Goal: Transaction & Acquisition: Purchase product/service

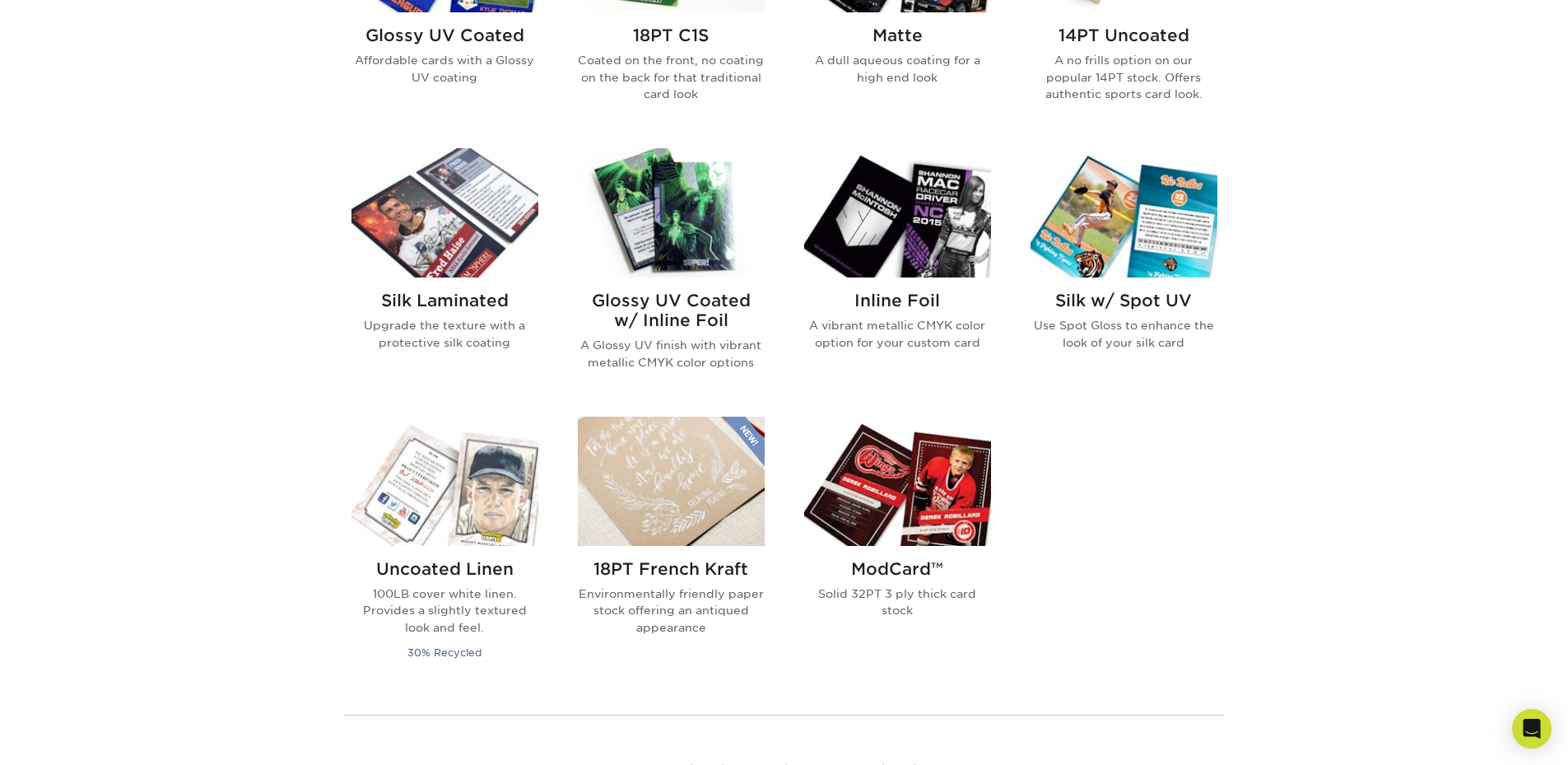
scroll to position [878, 0]
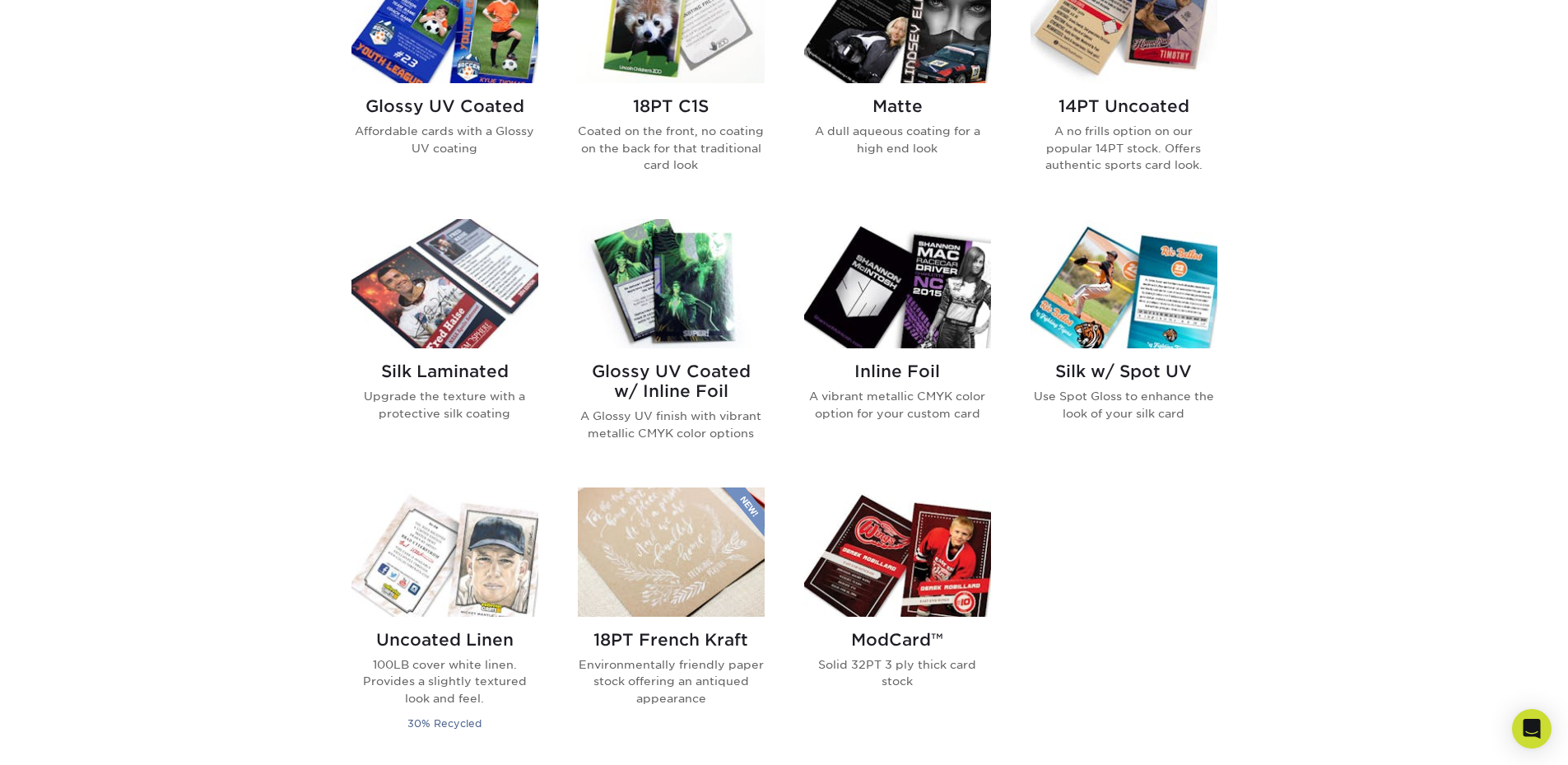
click at [929, 522] on img at bounding box center [897, 552] width 187 height 129
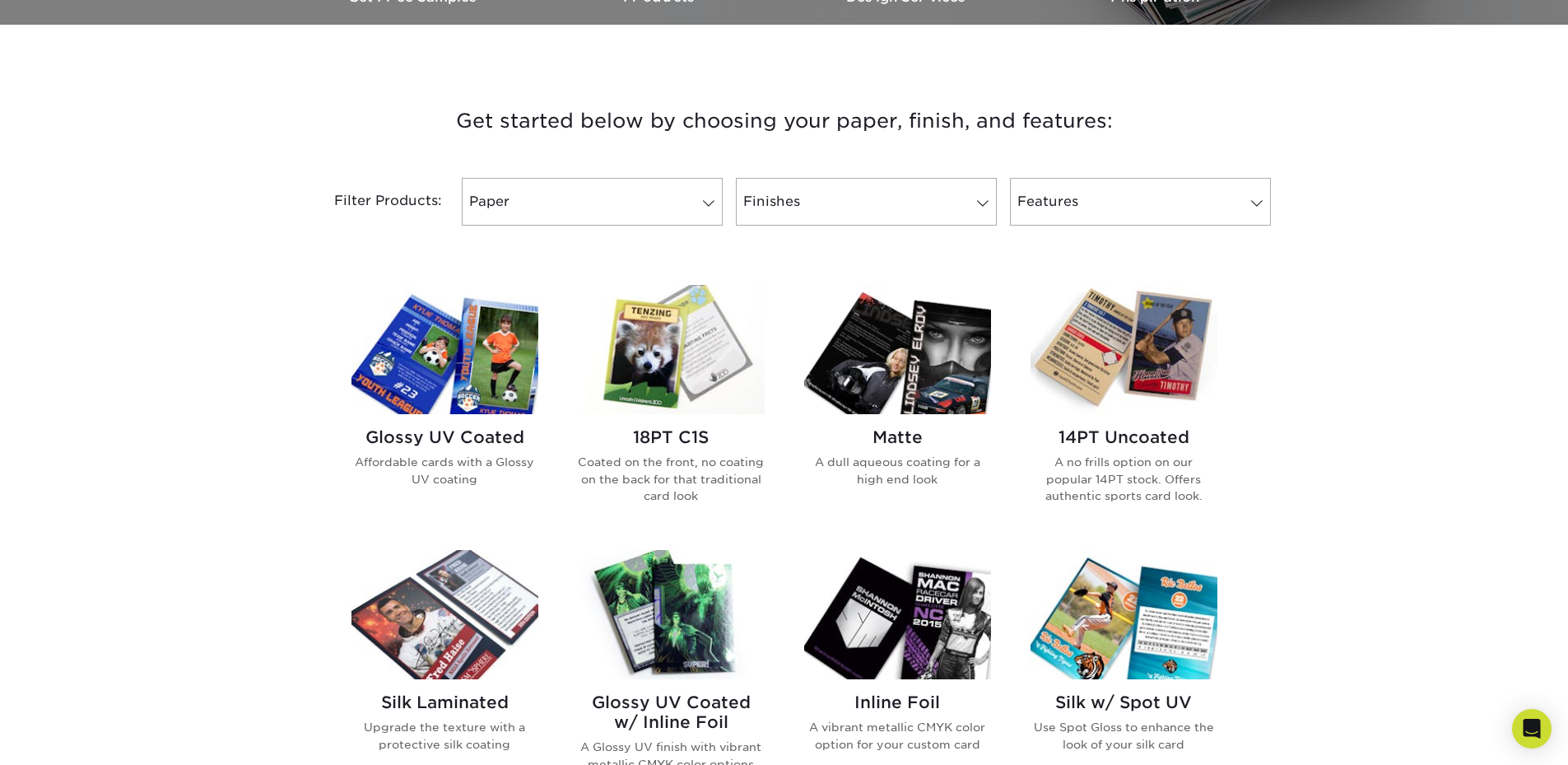
scroll to position [549, 0]
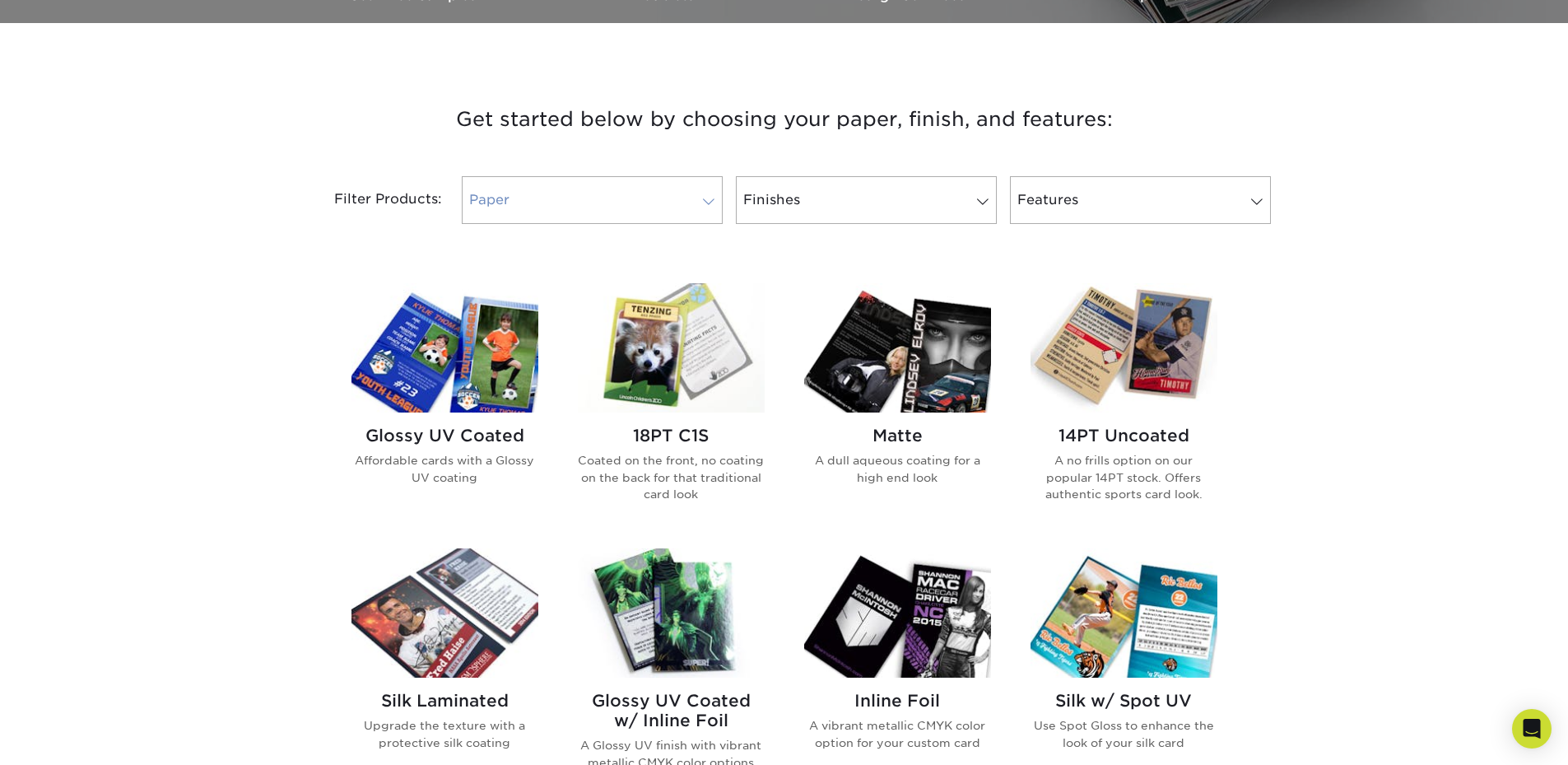
click at [669, 195] on link "Paper" at bounding box center [591, 200] width 261 height 48
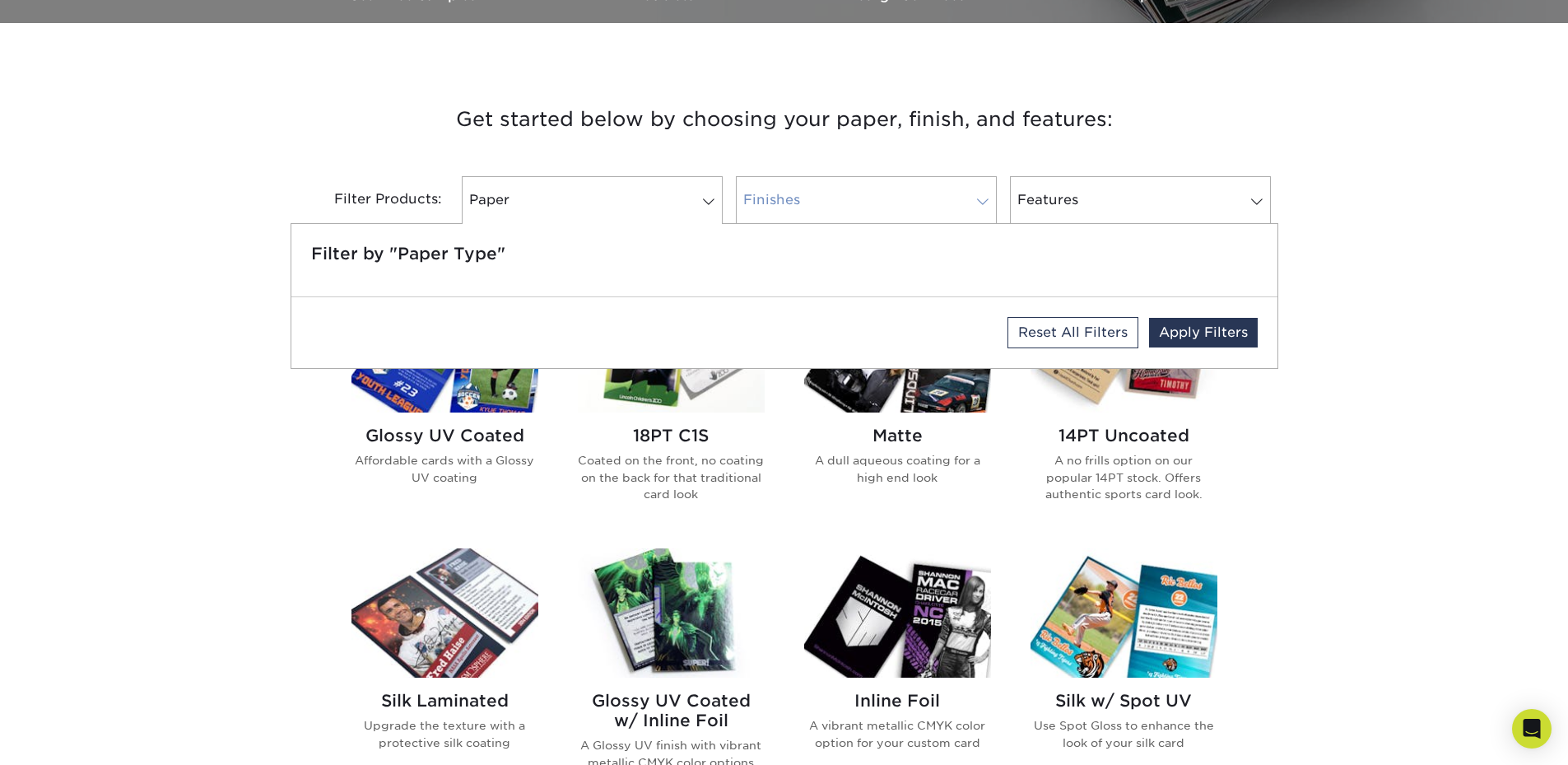
click at [909, 194] on link "Finishes" at bounding box center [866, 200] width 261 height 48
click at [1385, 208] on div "Get started below by choosing your paper, finish, and features: Filtered Matche…" at bounding box center [784, 677] width 1568 height 1228
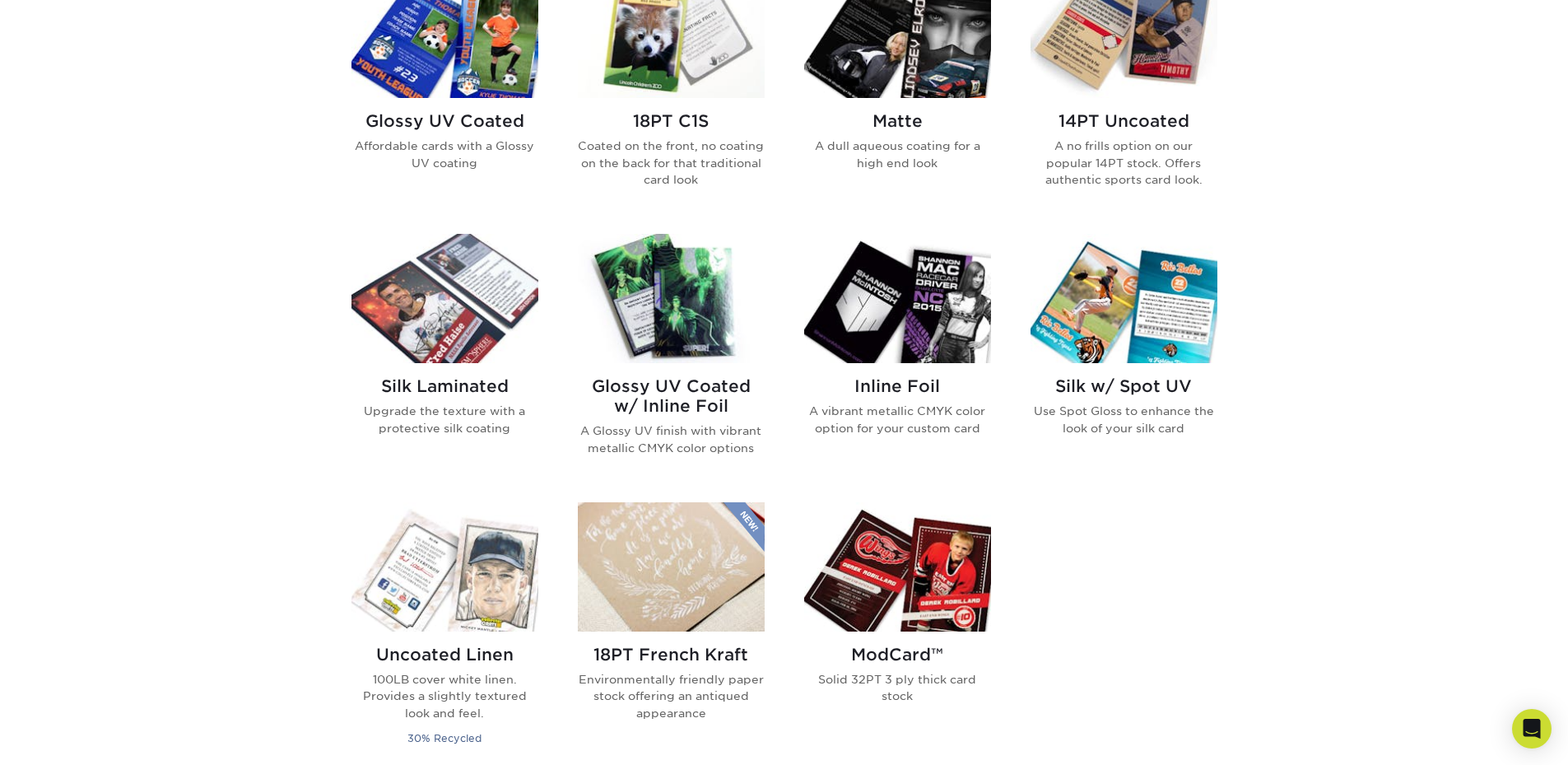
scroll to position [878, 0]
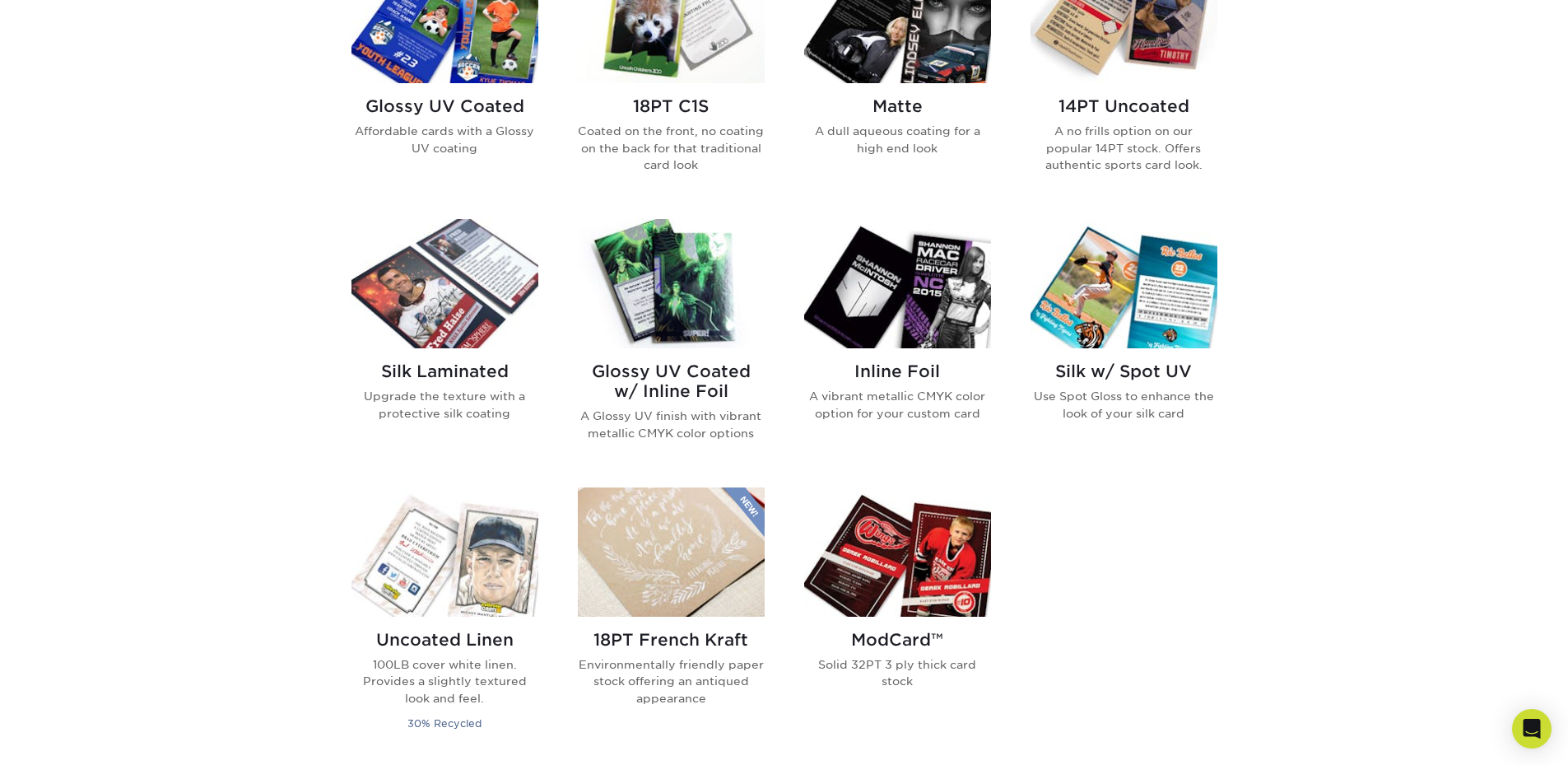
click at [675, 311] on img at bounding box center [671, 283] width 187 height 129
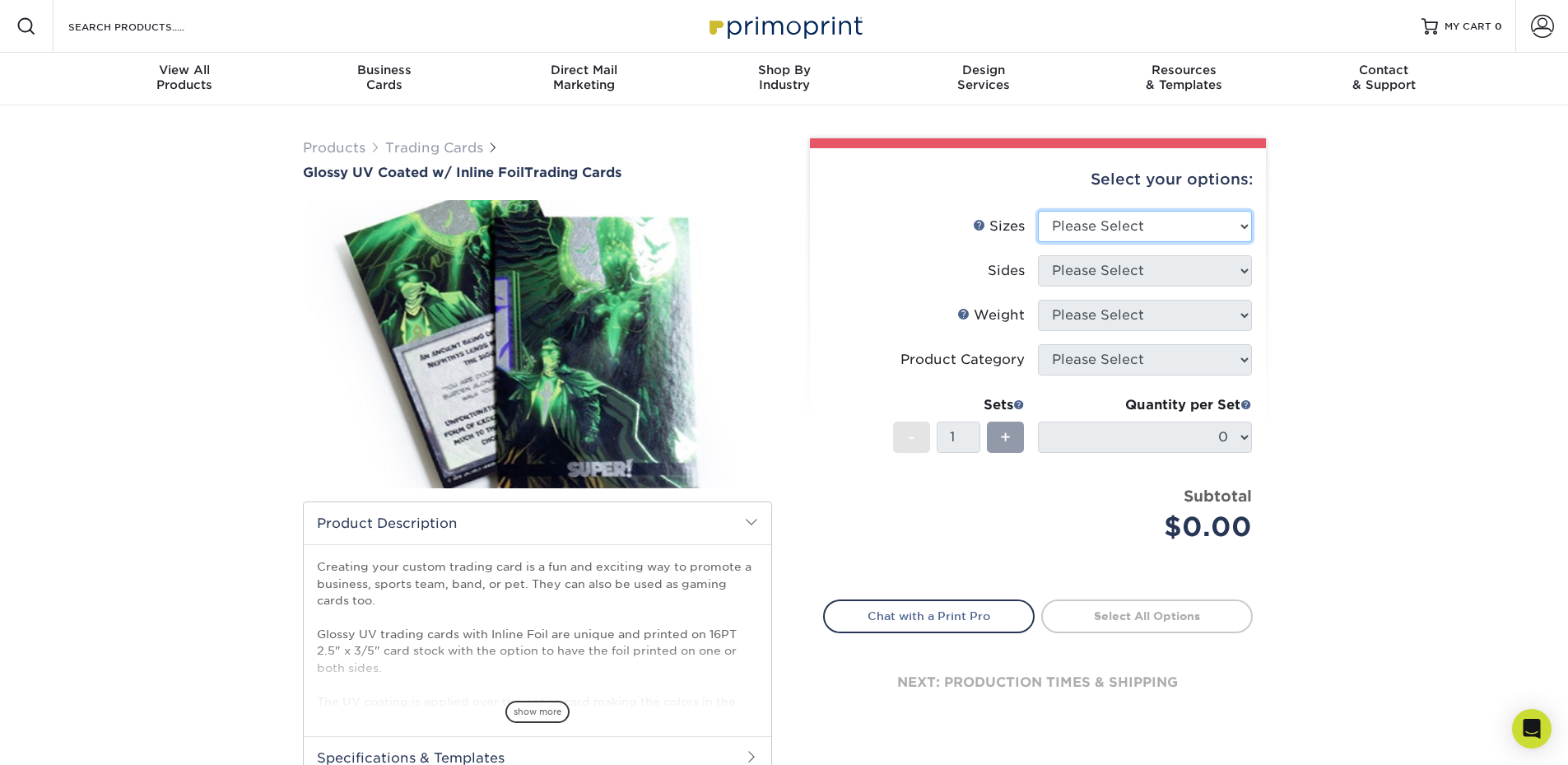
click at [1124, 227] on select "Please Select 2.5" x 3.5"" at bounding box center [1144, 227] width 214 height 31
select select "2.50x3.50"
click at [1038, 211] on select "Please Select 2.5" x 3.5"" at bounding box center [1144, 227] width 214 height 31
click at [1120, 271] on select "Please Select Print Both Sides - Foil Back Only Print Both Sides - Foil Both Si…" at bounding box center [1144, 271] width 214 height 31
select select "e9e9dfb3-fba1-4d60-972c-fd9ca5904d33"
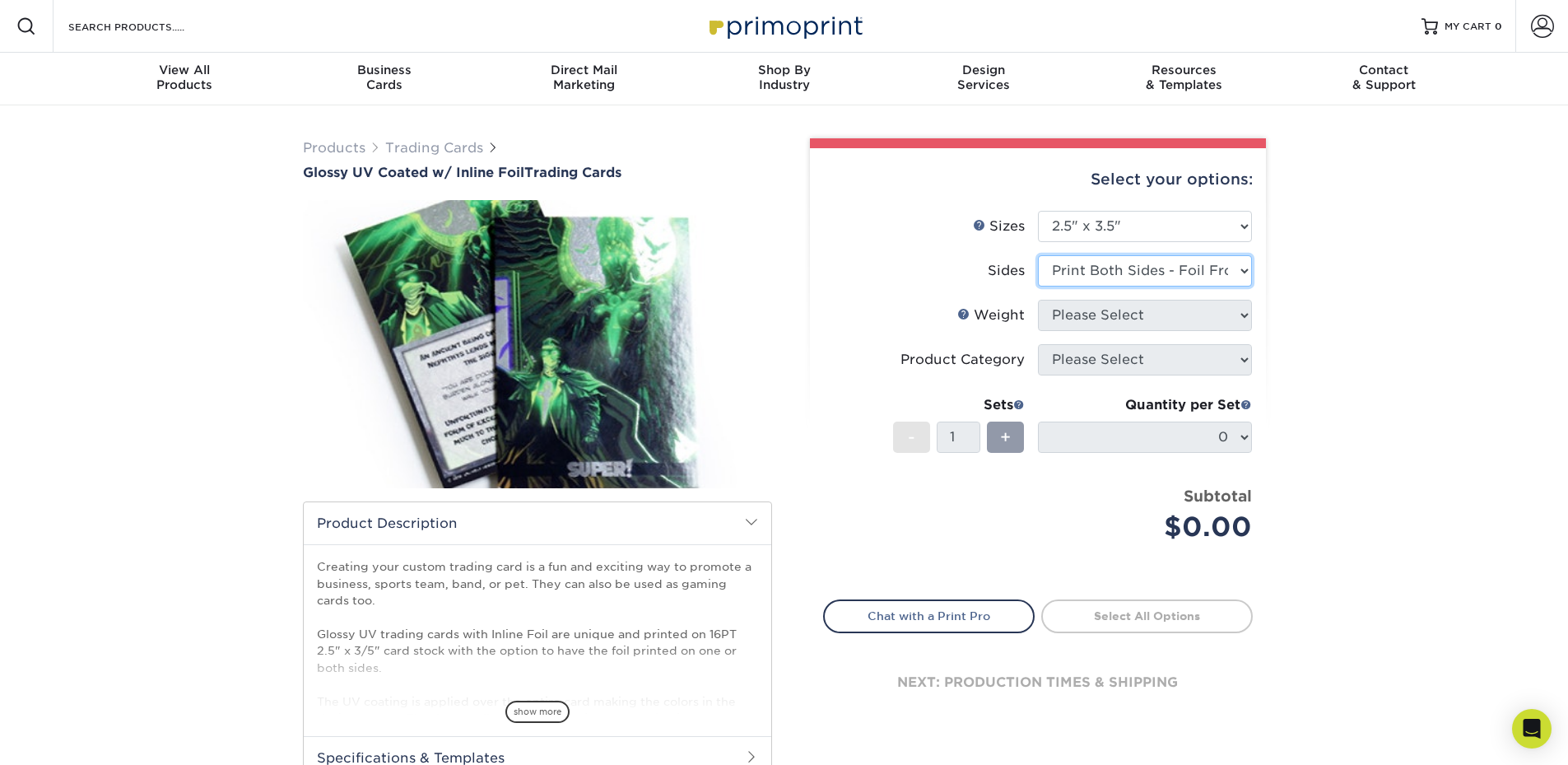
click at [1038, 256] on select "Please Select Print Both Sides - Foil Back Only Print Both Sides - Foil Both Si…" at bounding box center [1144, 271] width 214 height 31
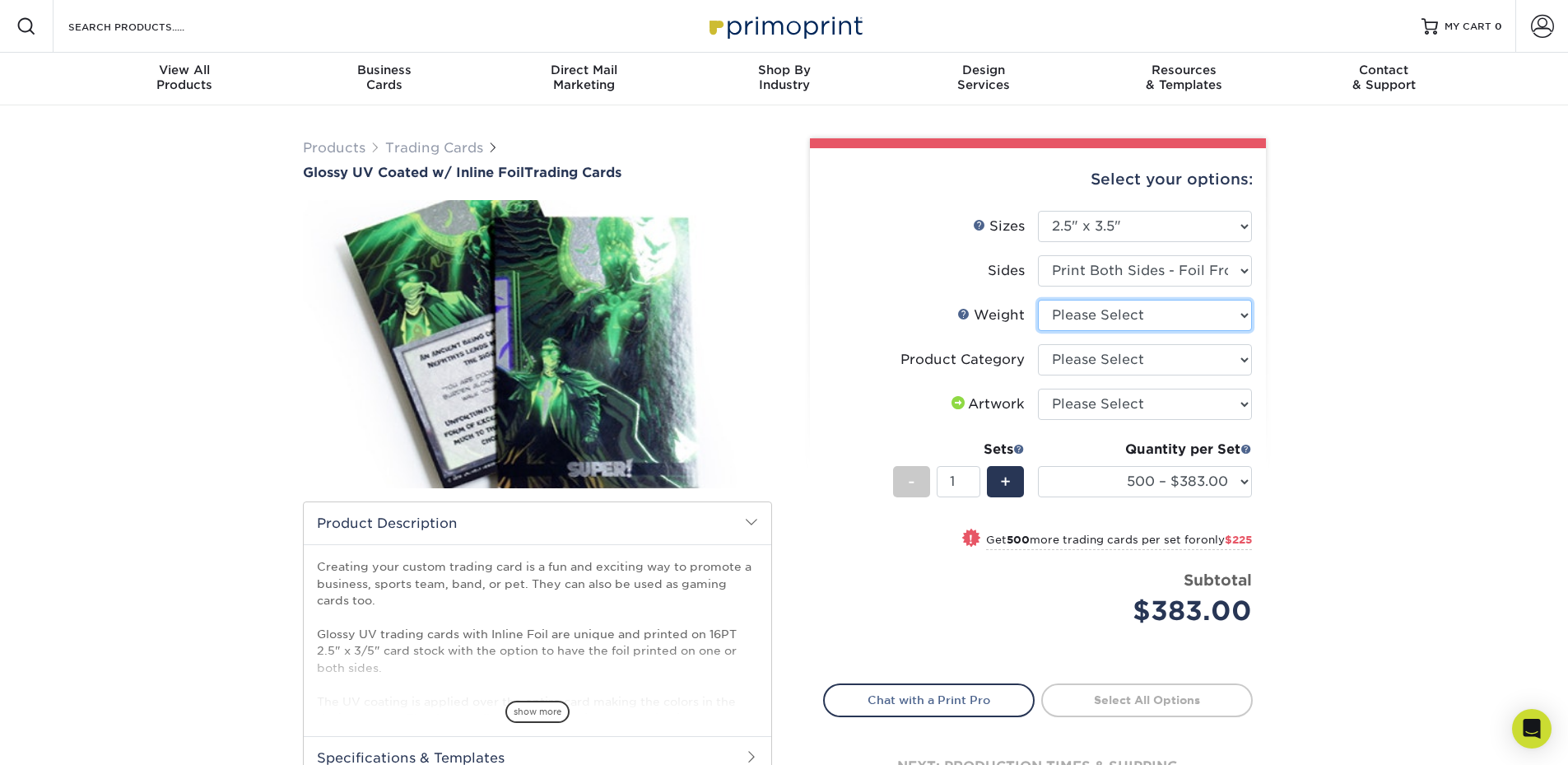
click at [1176, 321] on select "Please Select 16PT" at bounding box center [1144, 316] width 214 height 31
select select "16PT"
click at [1038, 300] on select "Please Select 16PT" at bounding box center [1144, 316] width 214 height 31
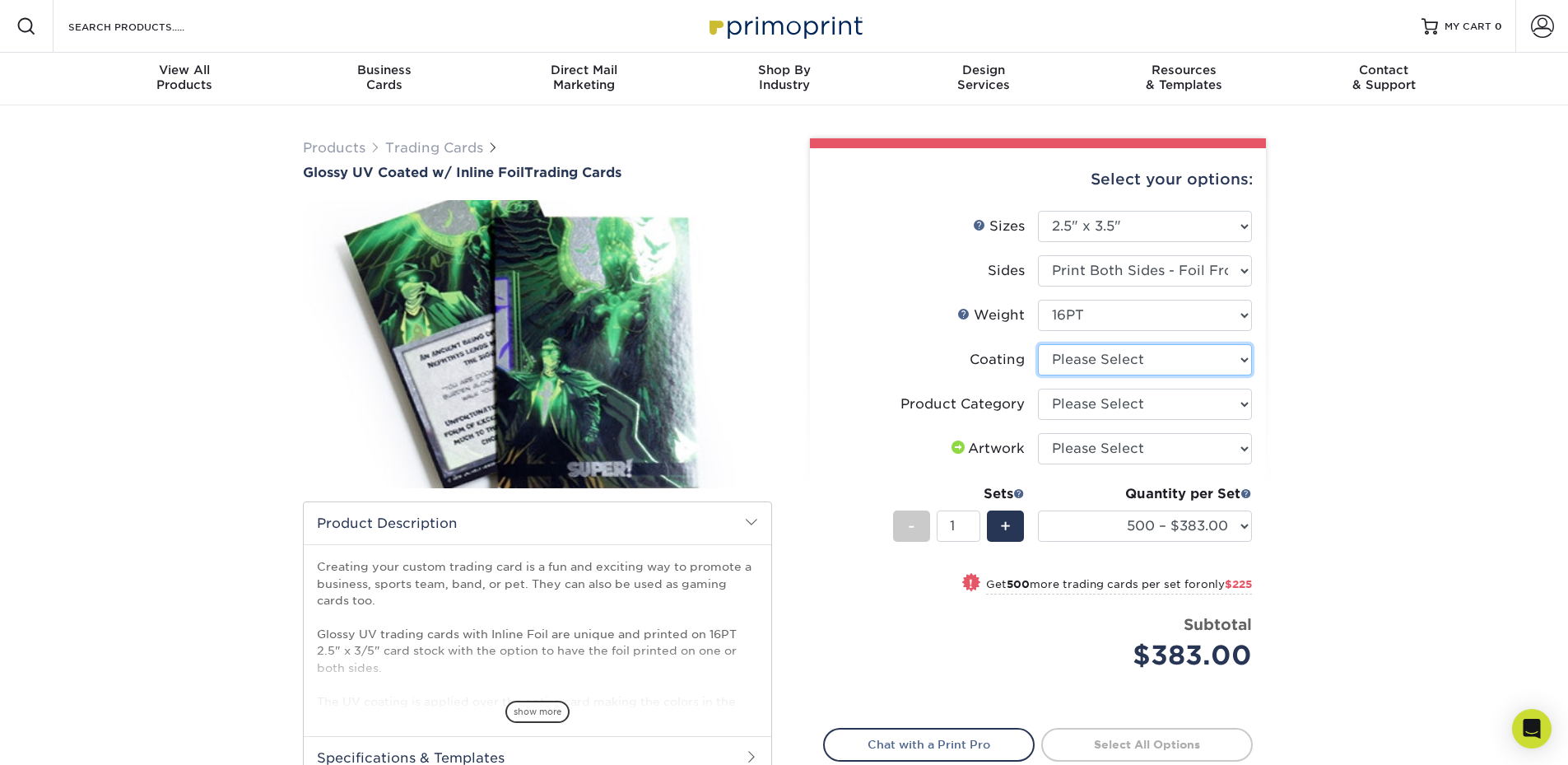
click at [1203, 363] on select at bounding box center [1144, 359] width 214 height 31
select select "ae367451-b2b8-45df-a344-0f05b6a12993"
click at [1038, 344] on select at bounding box center [1144, 359] width 214 height 31
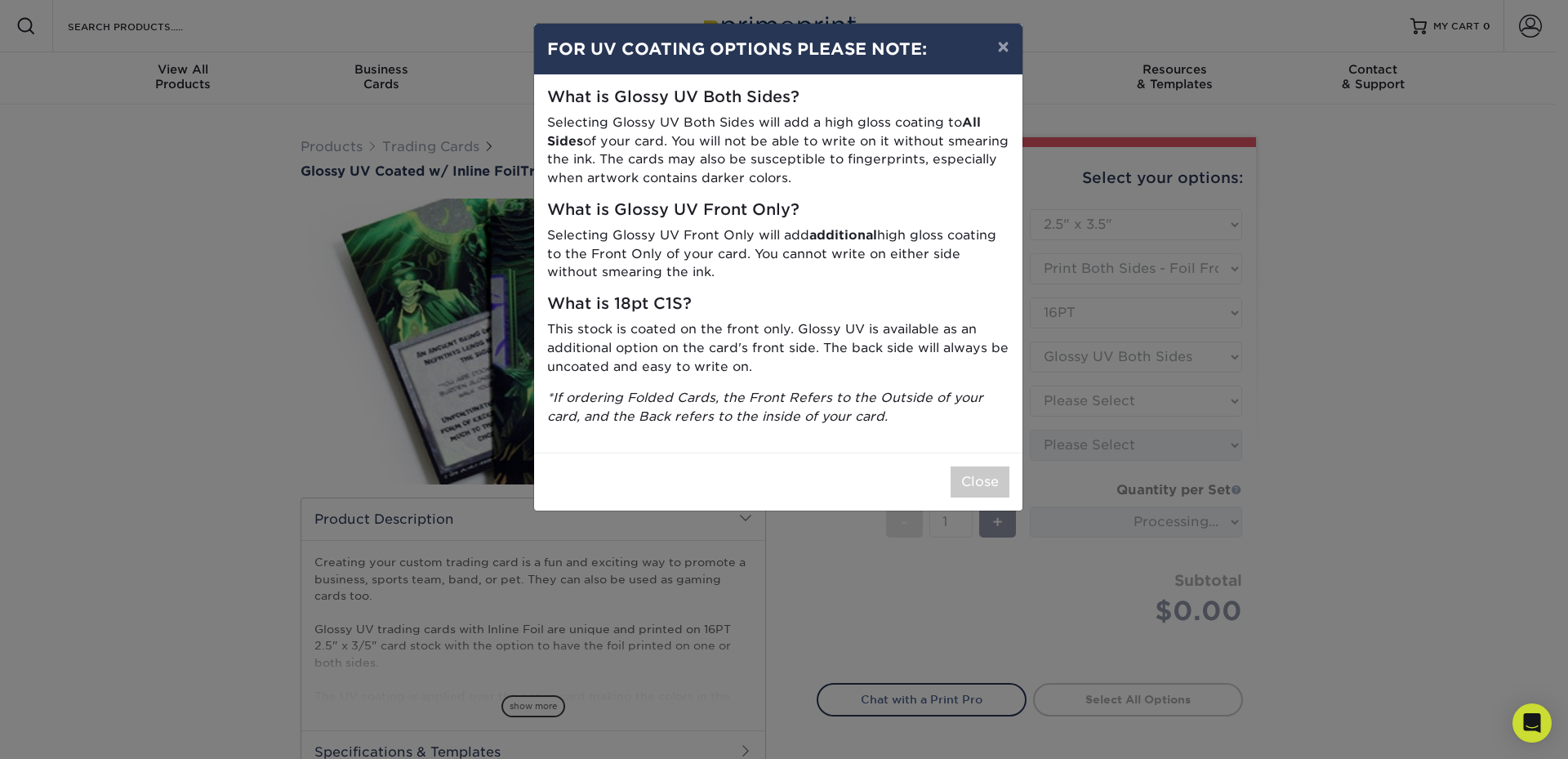
click at [896, 411] on p "*If ordering Folded Cards, the Front Refers to the Outside of your card, and th…" at bounding box center [778, 407] width 462 height 37
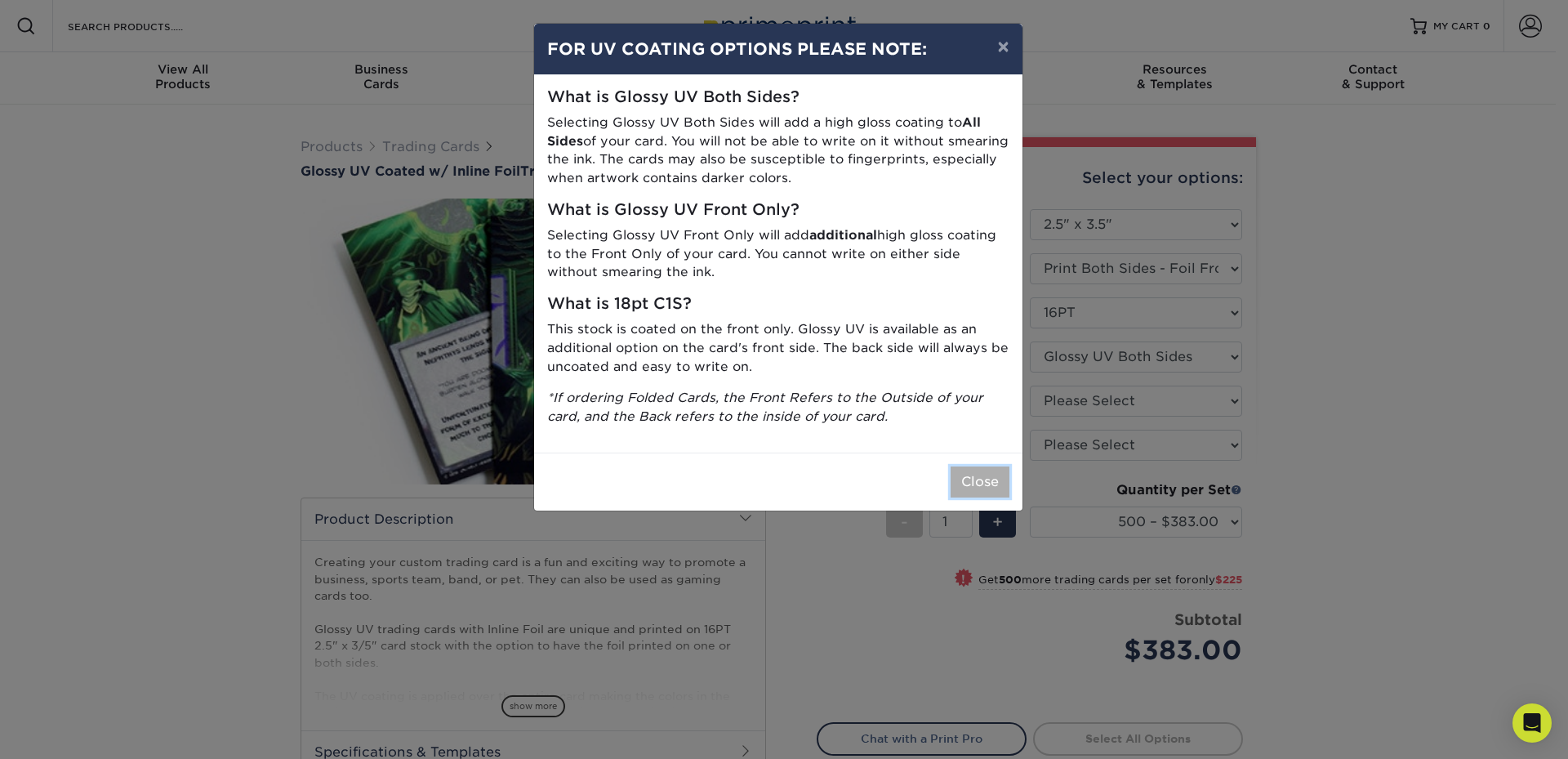
click at [967, 479] on button "Close" at bounding box center [980, 482] width 59 height 31
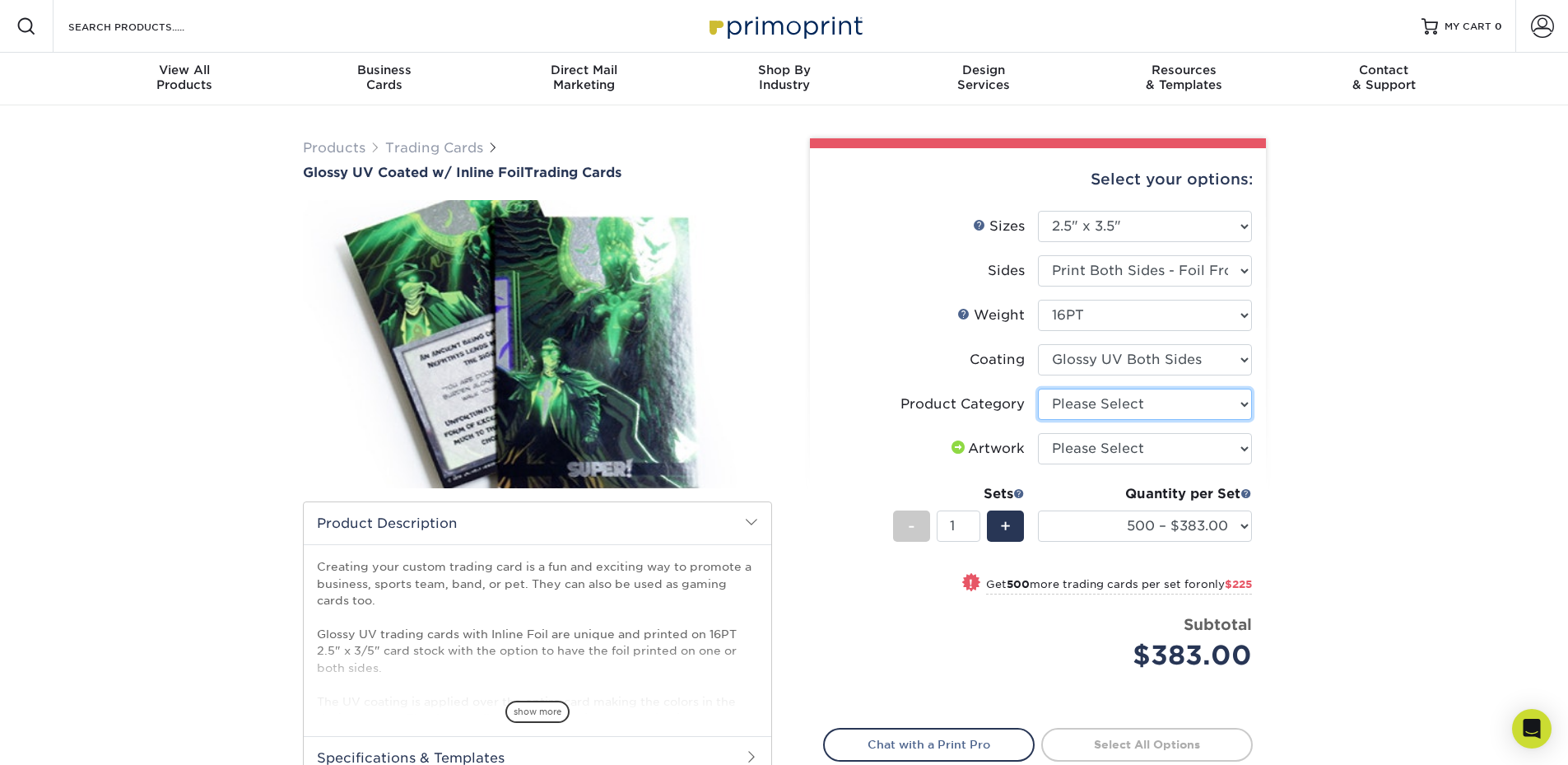
click at [1200, 410] on select "Please Select Trading Cards" at bounding box center [1144, 404] width 214 height 31
select select "c2f9bce9-36c2-409d-b101-c29d9d031e18"
click at [1038, 388] on select "Please Select Trading Cards" at bounding box center [1144, 404] width 214 height 31
click at [1188, 452] on select "Please Select I will upload files I need a design - $100" at bounding box center [1144, 448] width 214 height 31
select select "upload"
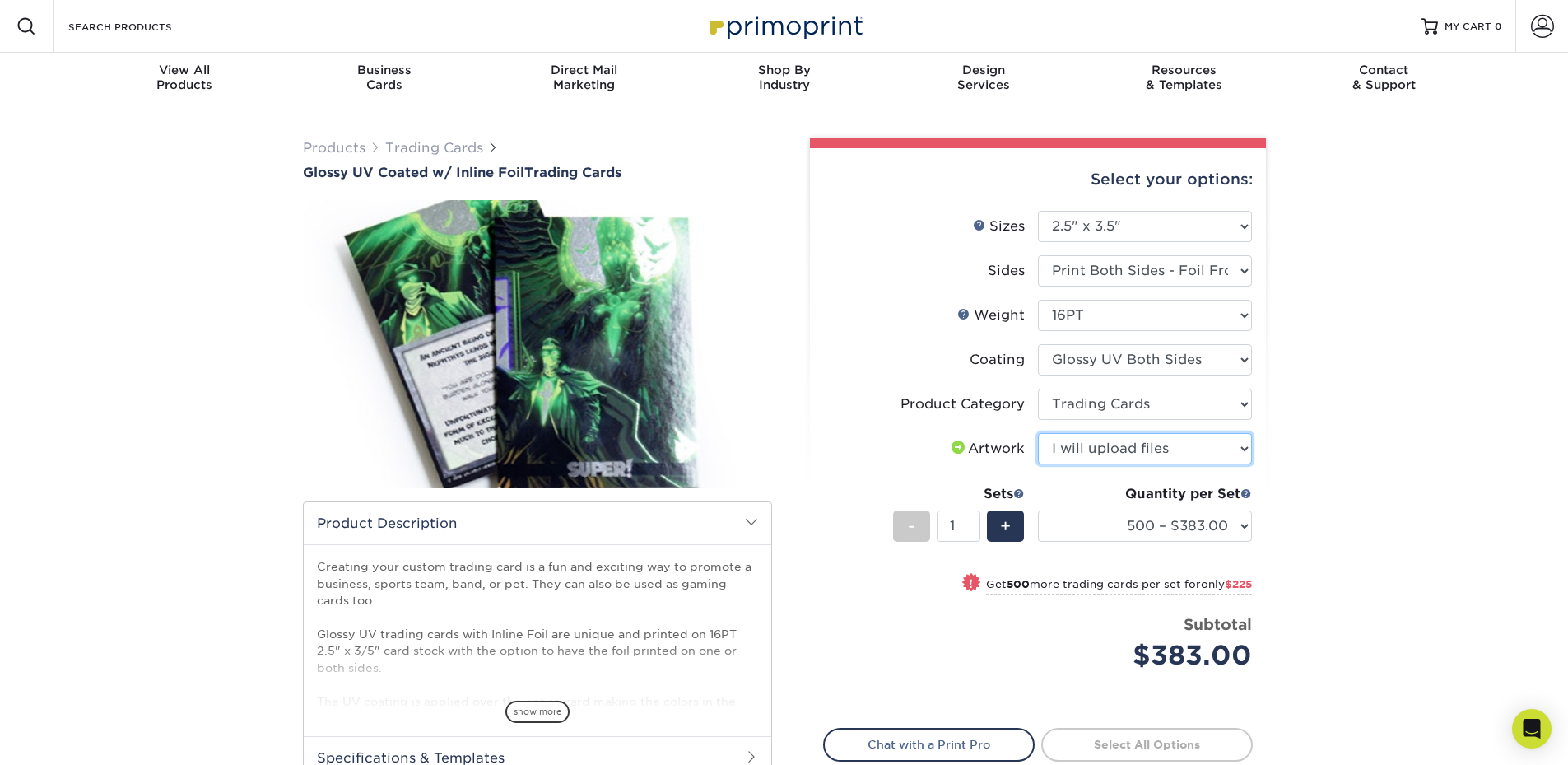
click at [1038, 433] on select "Please Select I will upload files I need a design - $100" at bounding box center [1144, 448] width 214 height 31
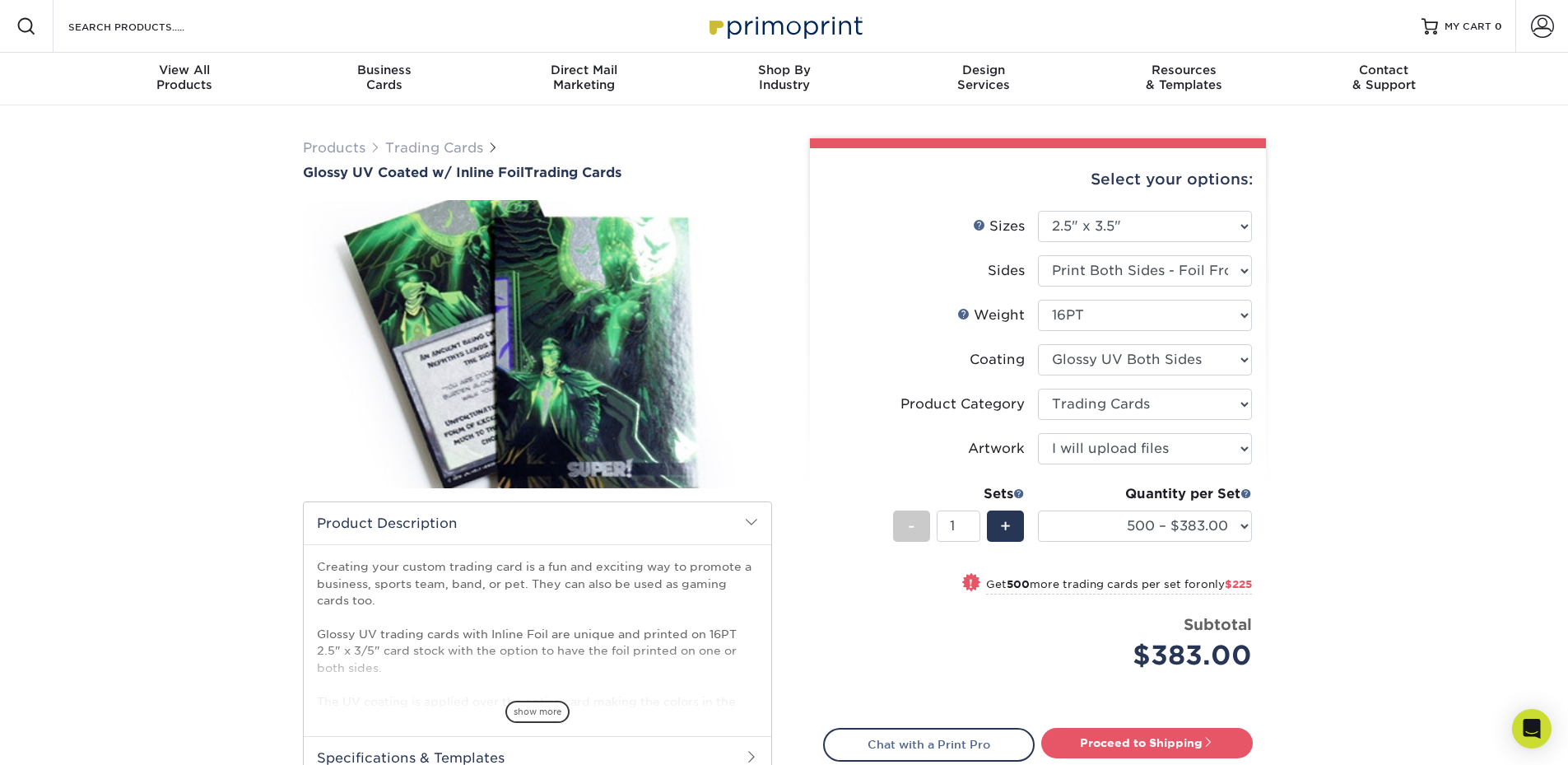
click at [1307, 390] on div "Products Trading Cards Glossy UV Coated w/ Inline Foil Trading Cards /" at bounding box center [784, 518] width 1568 height 826
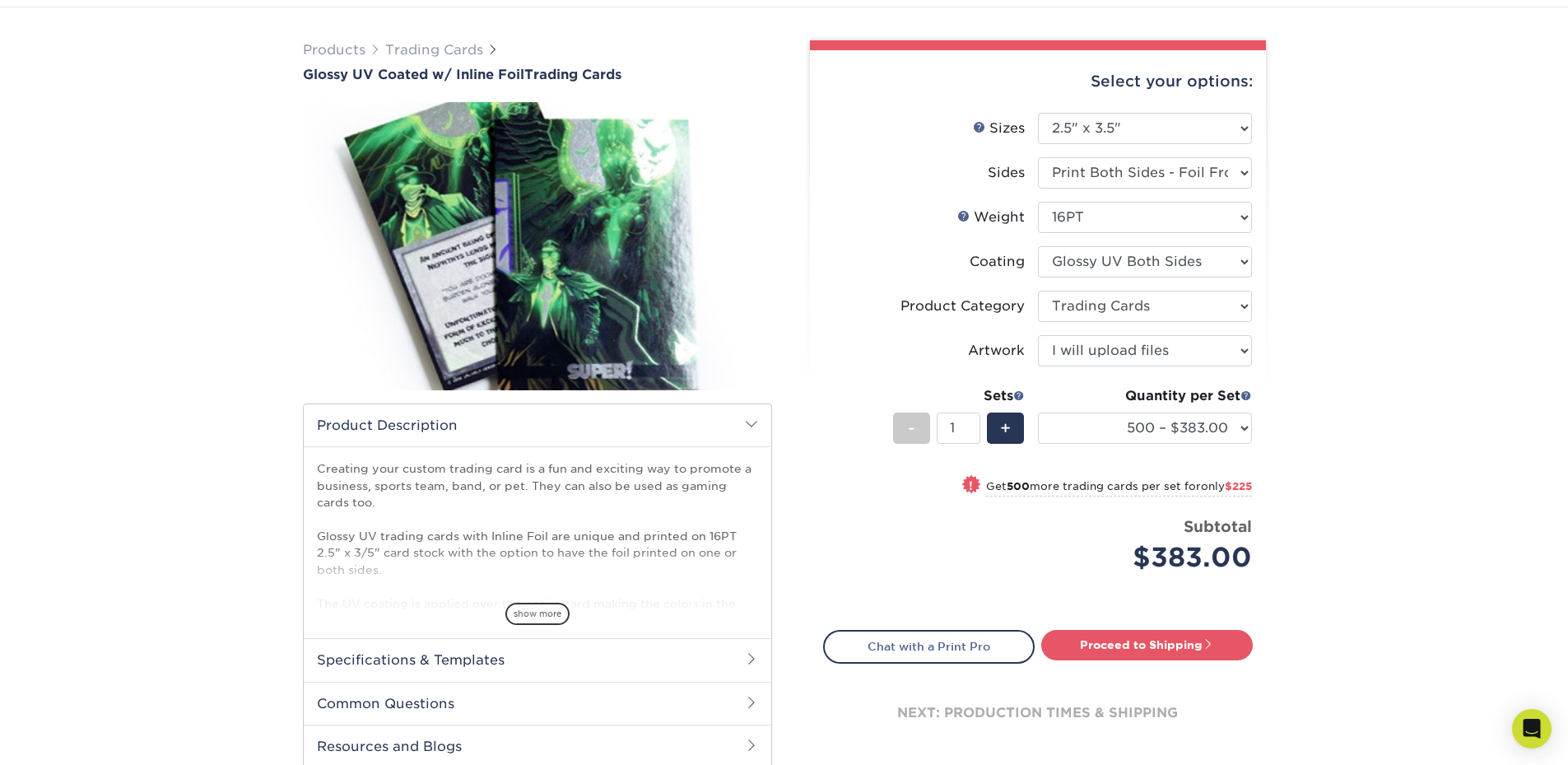
scroll to position [110, 0]
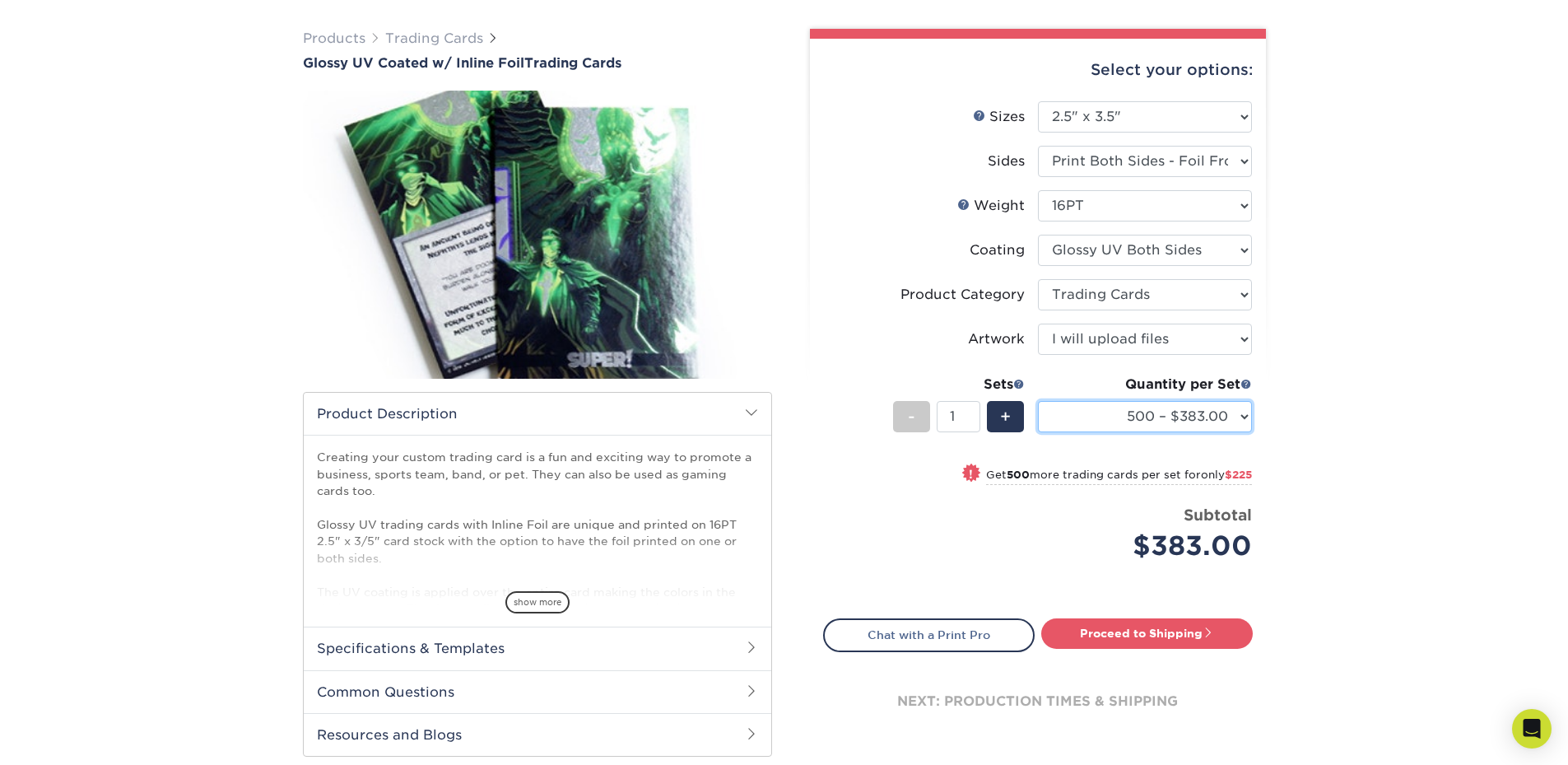
click at [1237, 417] on select "500 – $383.00 1000 – $608.00 2500 – $883.00 5000 – $1252.00" at bounding box center [1144, 417] width 214 height 31
click at [1305, 344] on div "Products Trading Cards Glossy UV Coated w/ Inline Foil Trading Cards /" at bounding box center [784, 408] width 1568 height 826
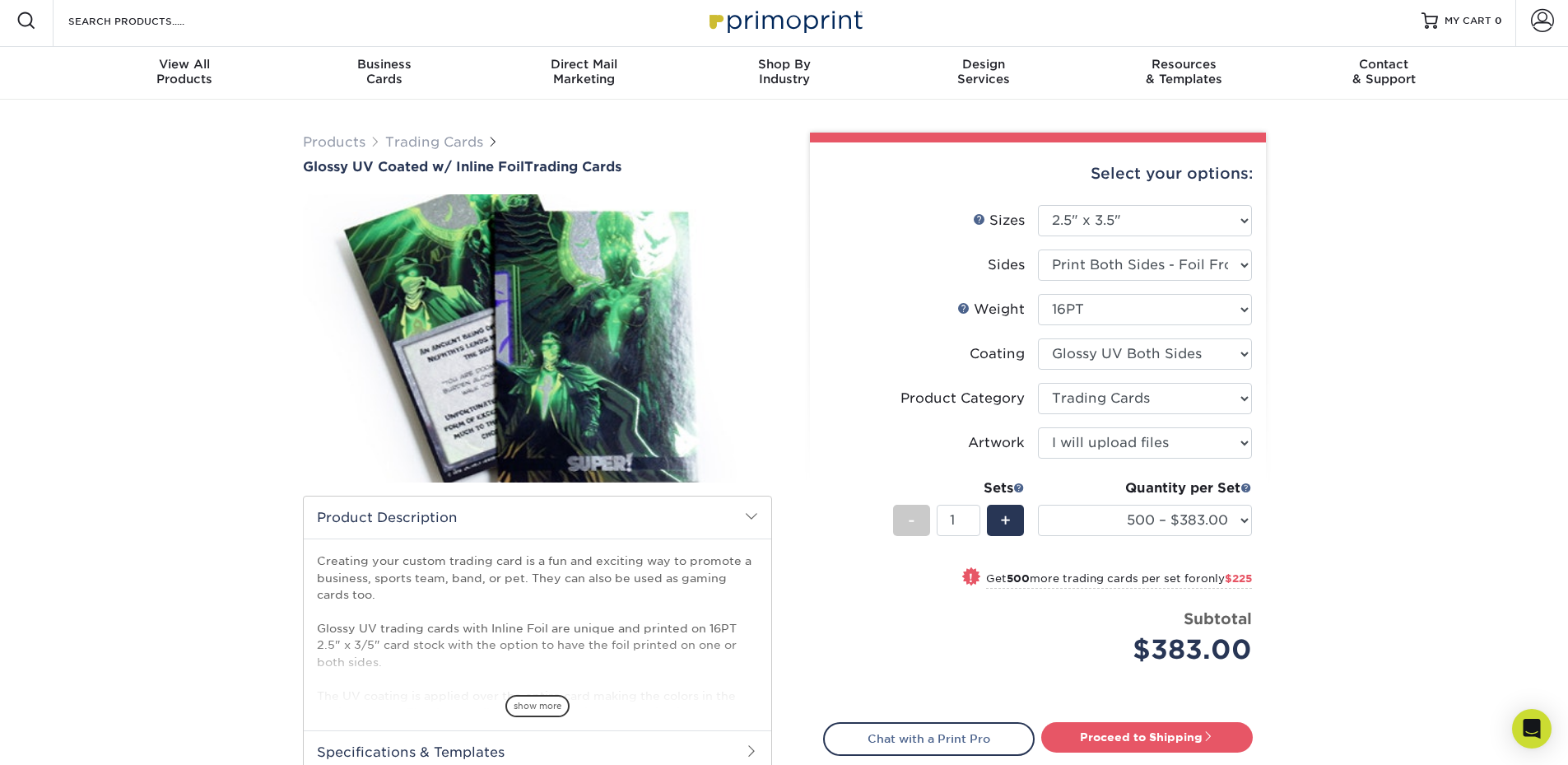
scroll to position [0, 0]
